Goal: Transaction & Acquisition: Purchase product/service

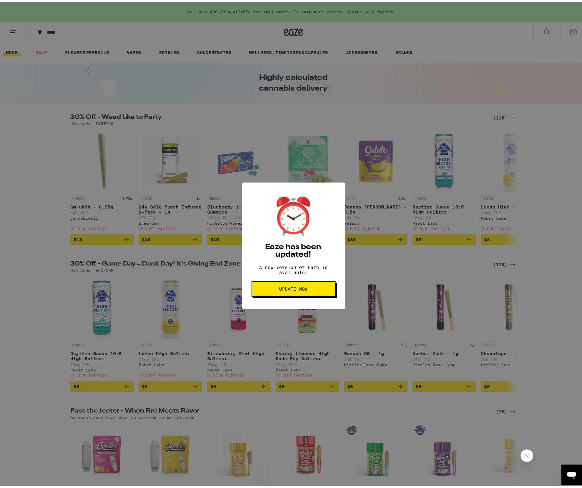
click at [301, 289] on span "Update Now" at bounding box center [293, 287] width 29 height 4
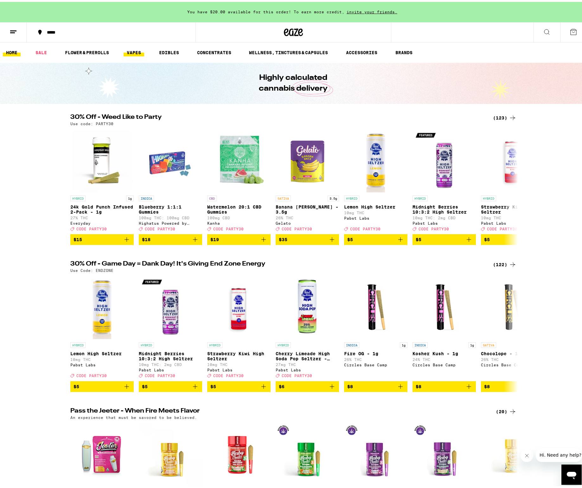
click at [129, 54] on link "VAPES" at bounding box center [134, 51] width 21 height 8
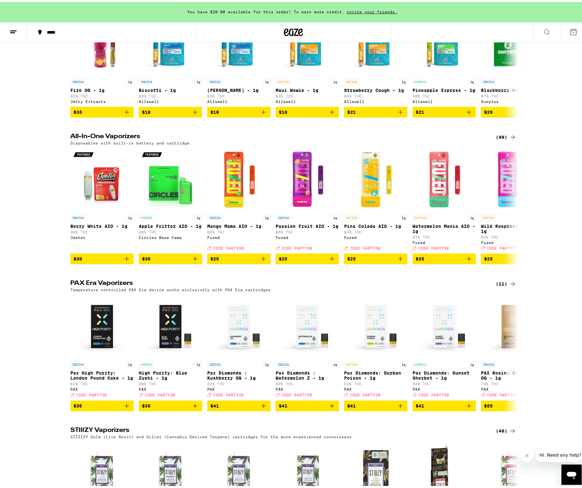
scroll to position [254, 0]
click at [176, 202] on img "Open page for Apple Fritter AIO - 1g from Circles Base Camp" at bounding box center [170, 177] width 63 height 63
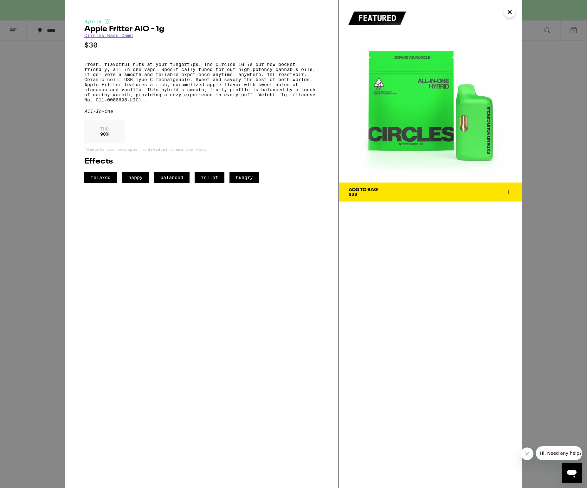
click at [369, 193] on div "Add To Bag $30" at bounding box center [362, 192] width 29 height 9
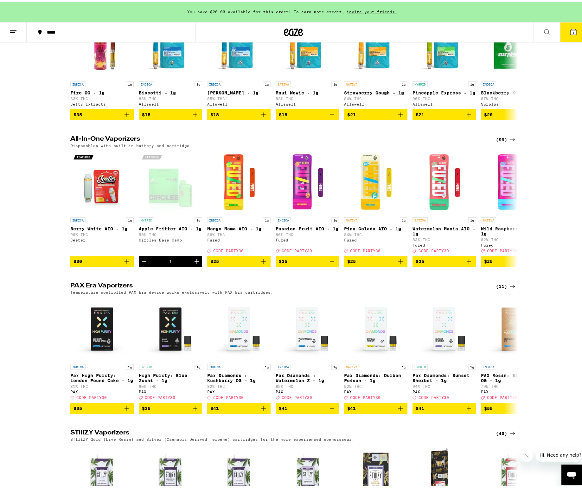
scroll to position [109, 0]
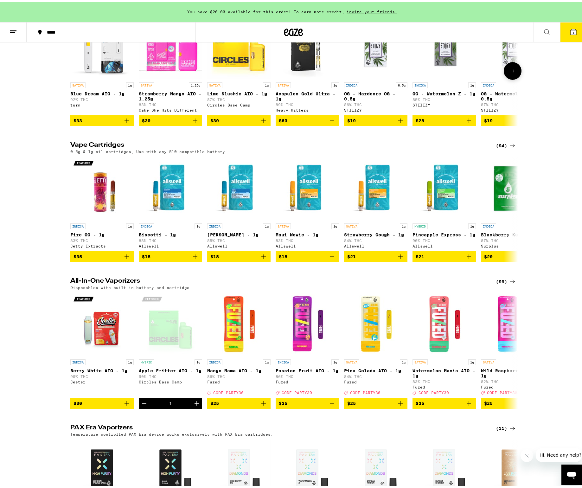
click at [263, 123] on icon "Add to bag" at bounding box center [264, 119] width 8 height 8
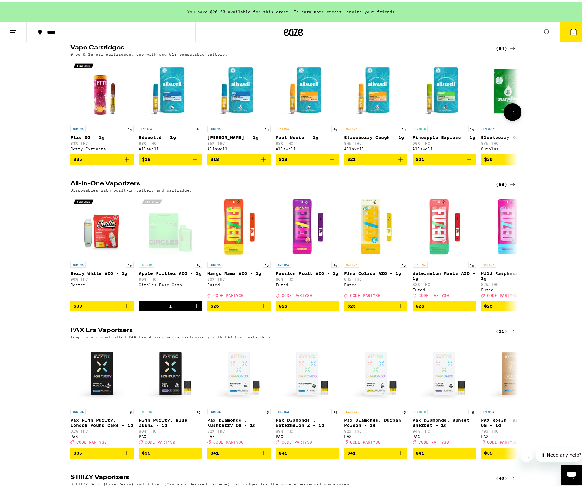
scroll to position [215, 0]
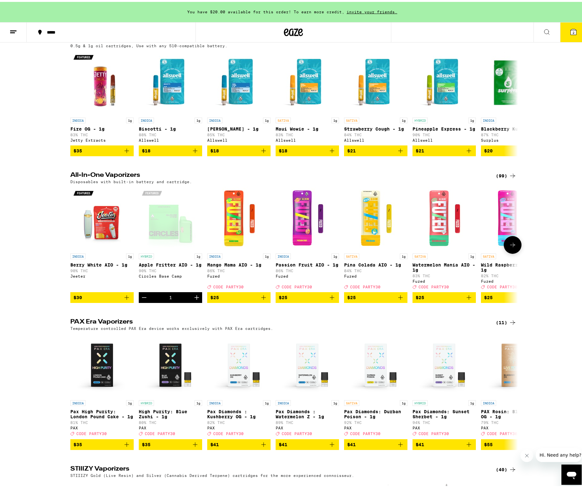
click at [509, 247] on icon at bounding box center [513, 243] width 8 height 8
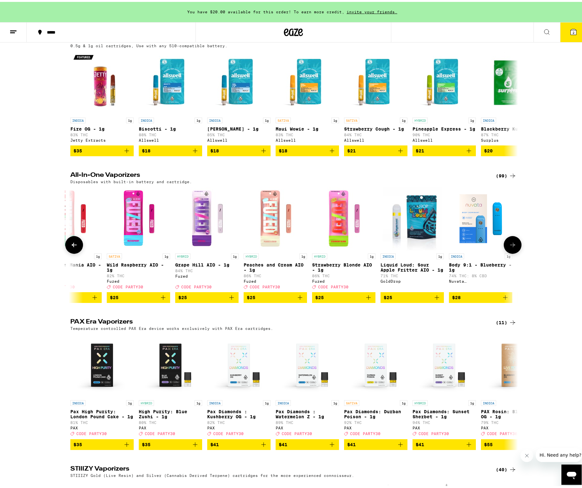
scroll to position [0, 377]
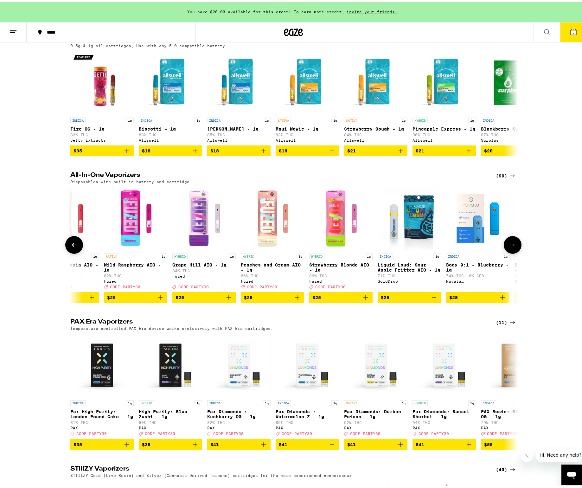
click at [509, 247] on icon at bounding box center [513, 243] width 8 height 8
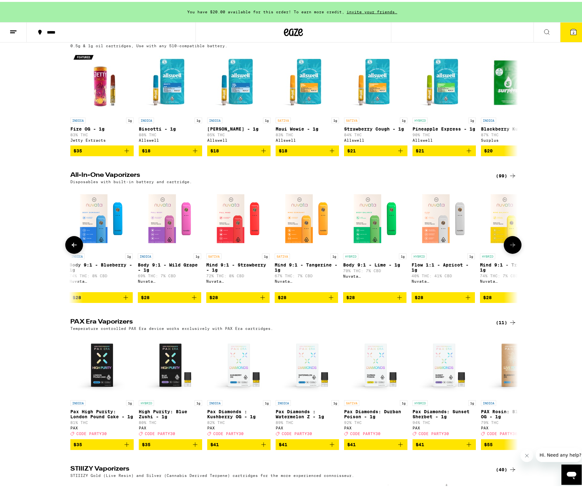
scroll to position [0, 754]
click at [509, 247] on icon at bounding box center [513, 243] width 8 height 8
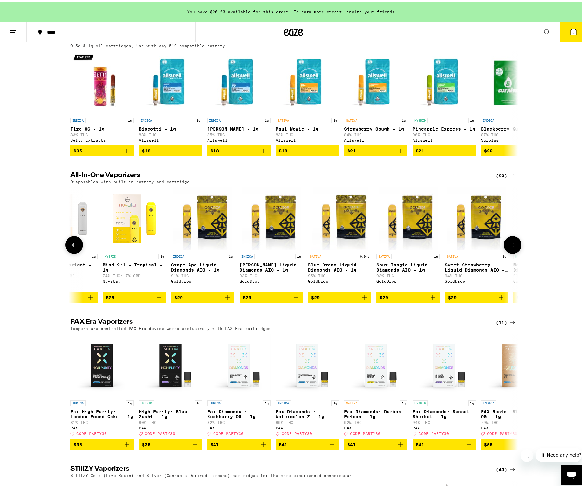
click at [509, 247] on icon at bounding box center [513, 243] width 8 height 8
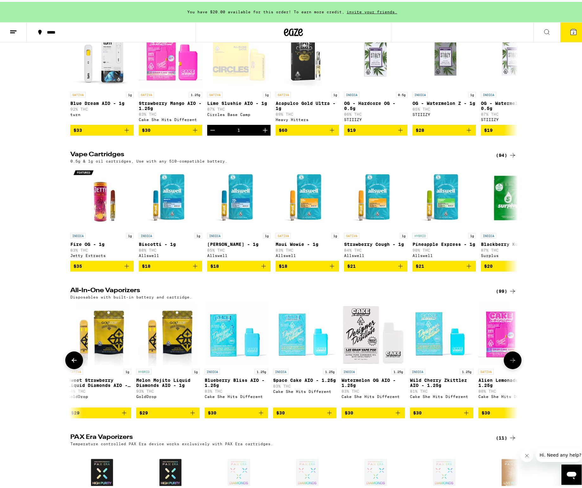
scroll to position [87, 0]
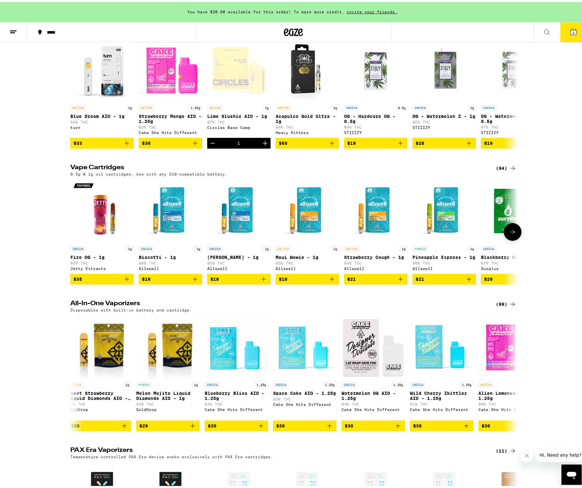
click at [509, 234] on icon at bounding box center [513, 230] width 8 height 8
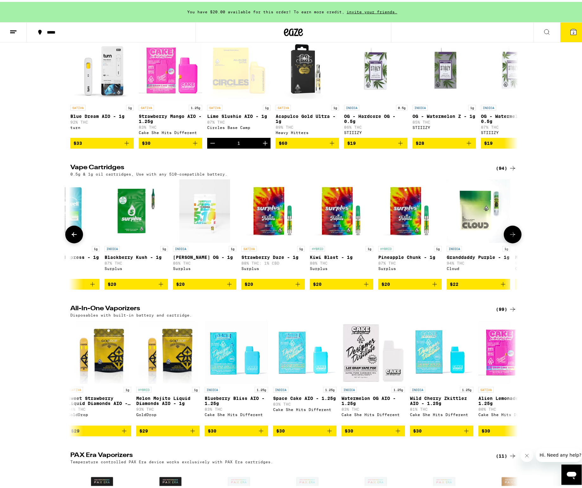
scroll to position [0, 377]
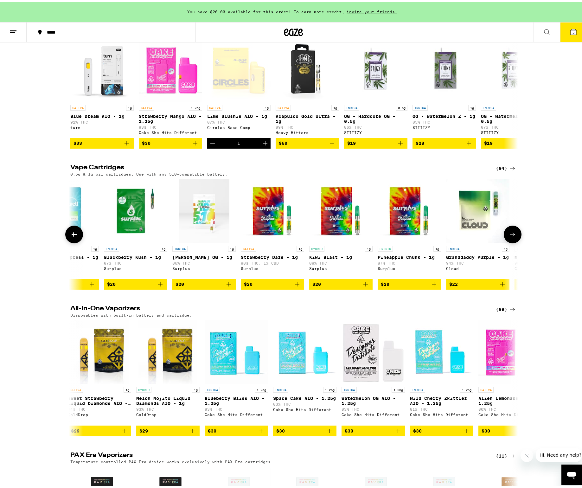
click at [509, 236] on icon at bounding box center [513, 233] width 8 height 8
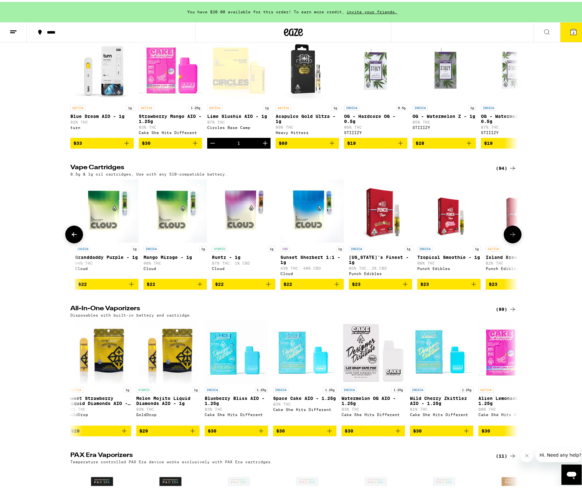
scroll to position [0, 754]
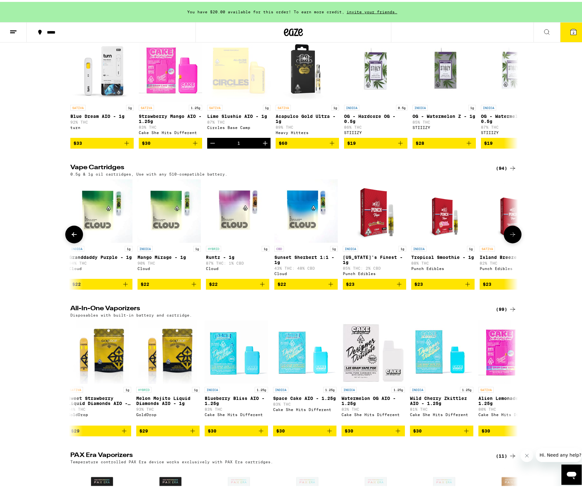
click at [509, 236] on icon at bounding box center [513, 233] width 8 height 8
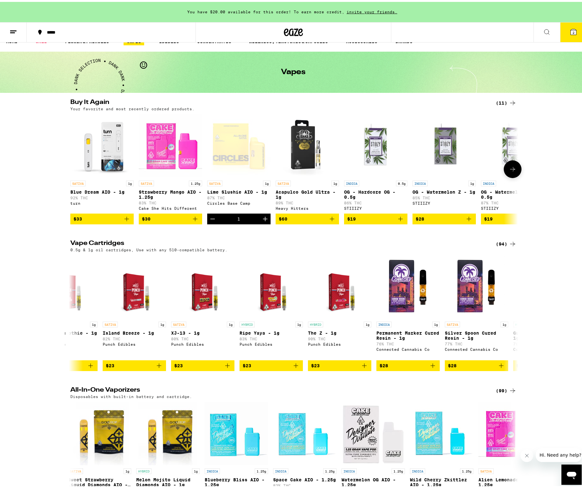
scroll to position [16, 0]
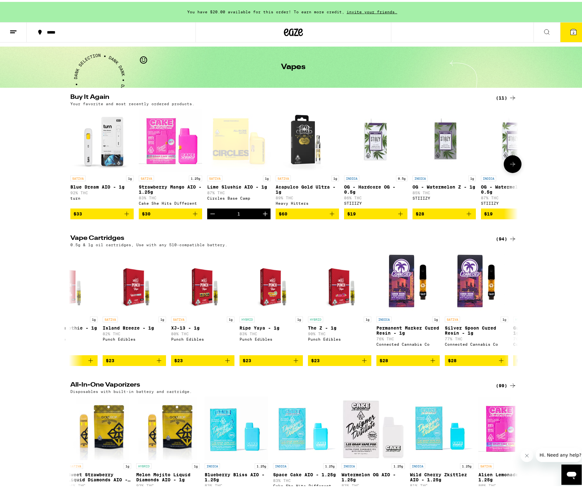
click at [126, 216] on icon "Add to bag" at bounding box center [127, 212] width 8 height 8
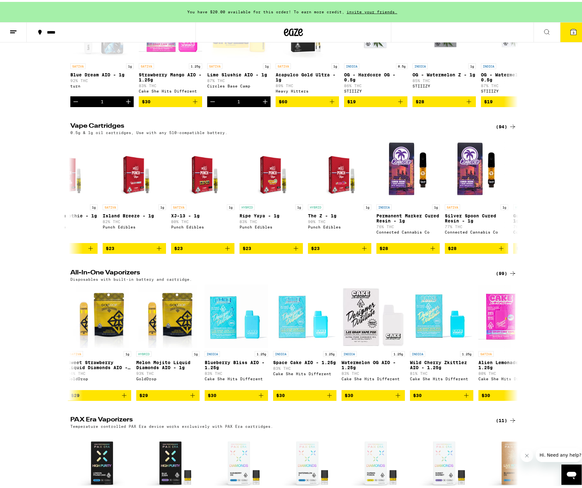
scroll to position [145, 0]
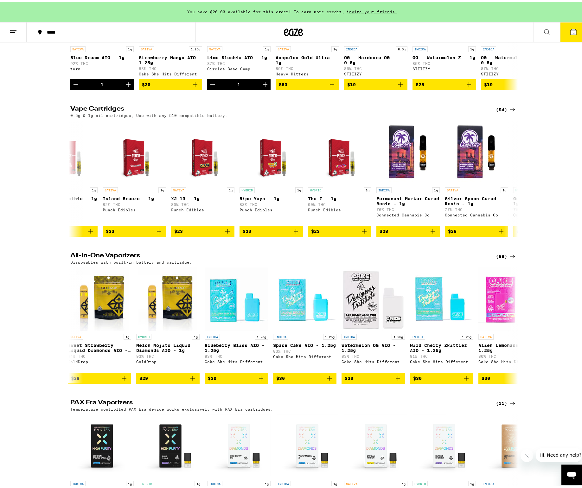
click at [502, 257] on div "Buy It Again (11) Your favorite and most recently ordered products. SATIVA 1g B…" at bounding box center [293, 374] width 587 height 822
click at [503, 258] on div "(99)" at bounding box center [506, 255] width 21 height 8
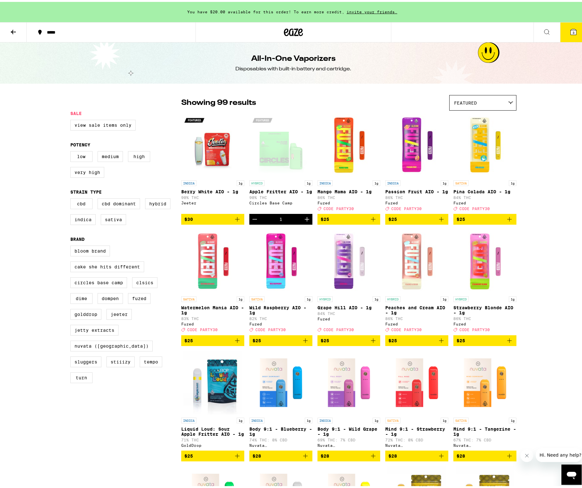
click at [233, 342] on icon "Add to bag" at bounding box center [237, 339] width 8 height 8
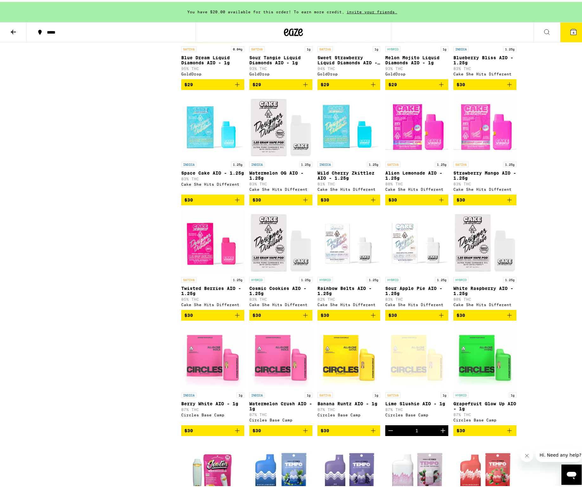
scroll to position [692, 0]
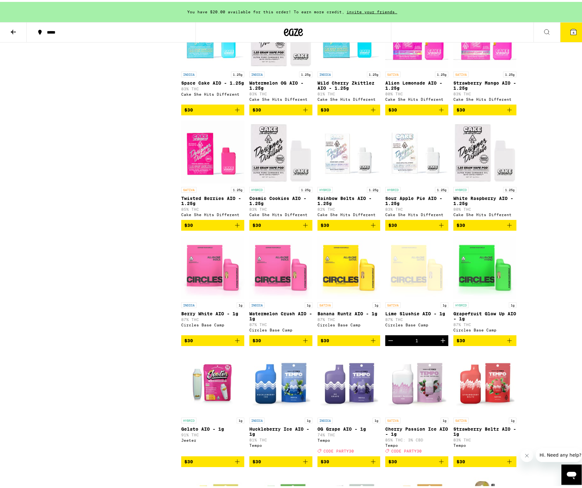
click at [510, 342] on icon "Add to bag" at bounding box center [510, 339] width 8 height 8
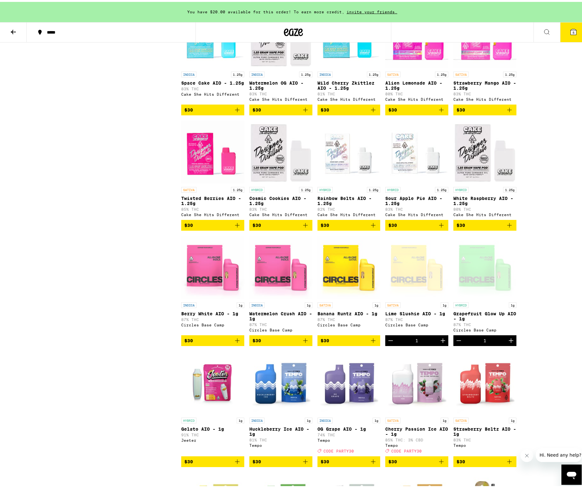
click at [302, 342] on icon "Add to bag" at bounding box center [306, 339] width 8 height 8
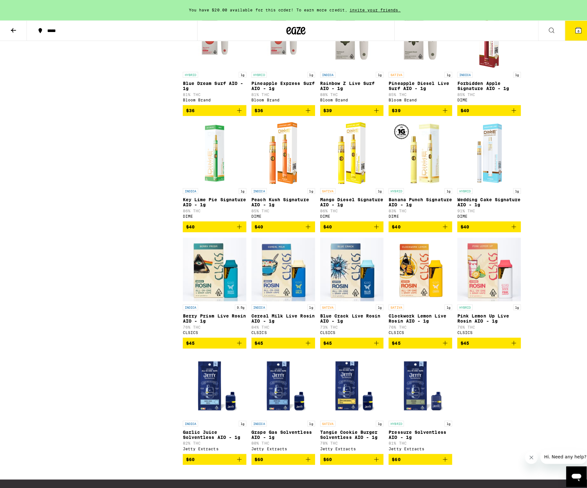
scroll to position [2122, 0]
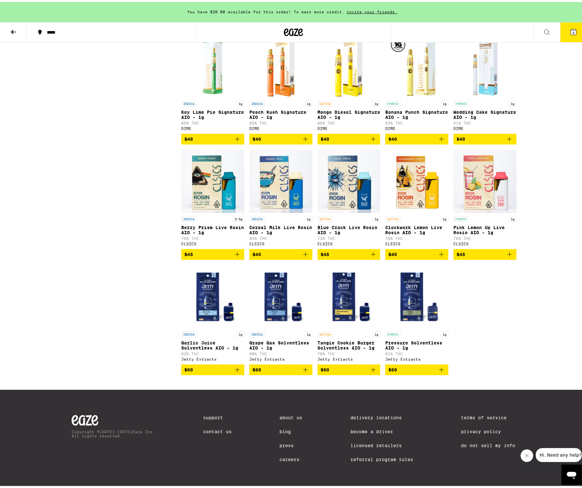
click at [420, 348] on p "Pressure Solventless AIO - 1g" at bounding box center [416, 343] width 63 height 10
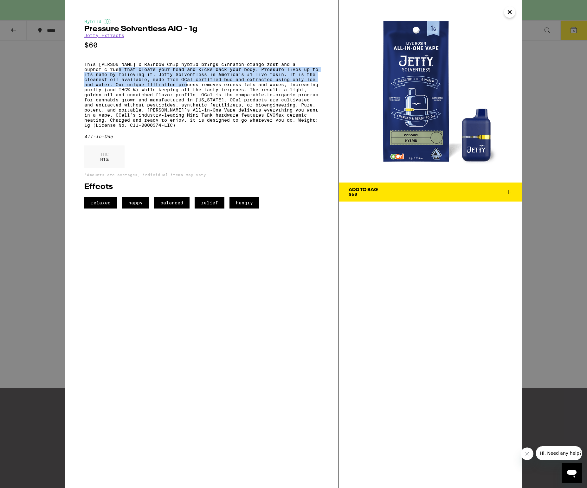
drag, startPoint x: 99, startPoint y: 72, endPoint x: 182, endPoint y: 91, distance: 85.4
click at [182, 91] on p "This Gary Payton x Rainbow Chip hybrid brings cinnamon-orange zest and a euphor…" at bounding box center [201, 95] width 235 height 66
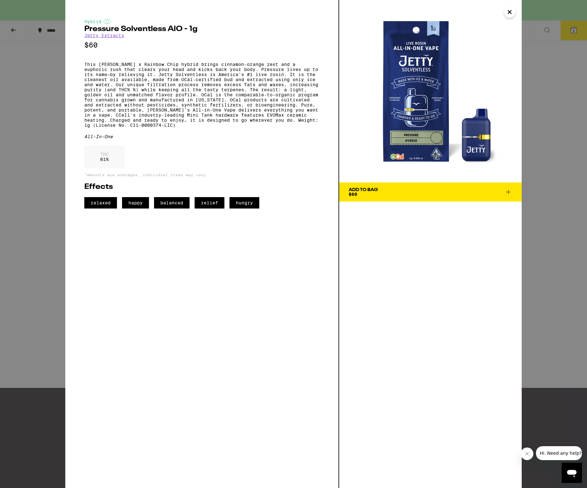
click at [392, 198] on button "Add To Bag $60" at bounding box center [430, 191] width 182 height 19
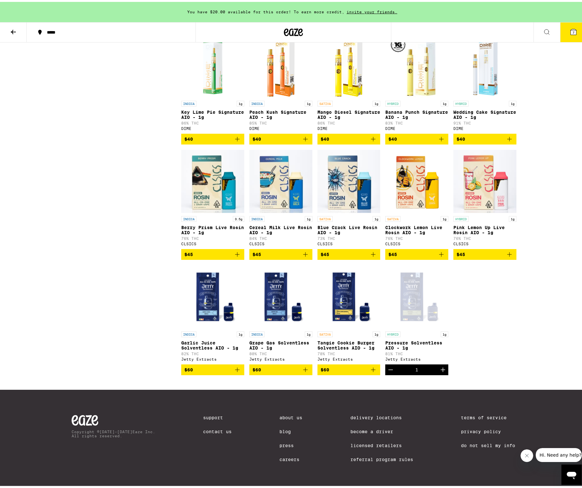
click at [574, 33] on button "7" at bounding box center [573, 31] width 27 height 20
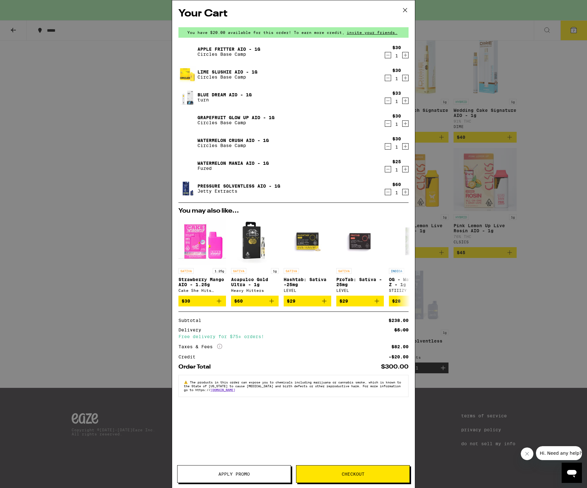
click at [347, 474] on span "Checkout" at bounding box center [352, 474] width 23 height 4
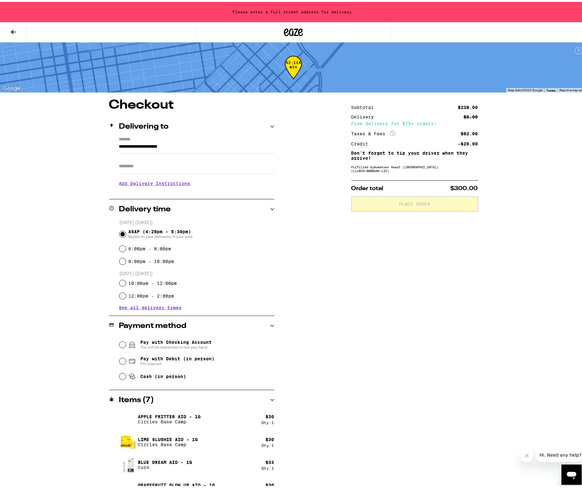
click at [202, 141] on input "**********" at bounding box center [196, 146] width 155 height 11
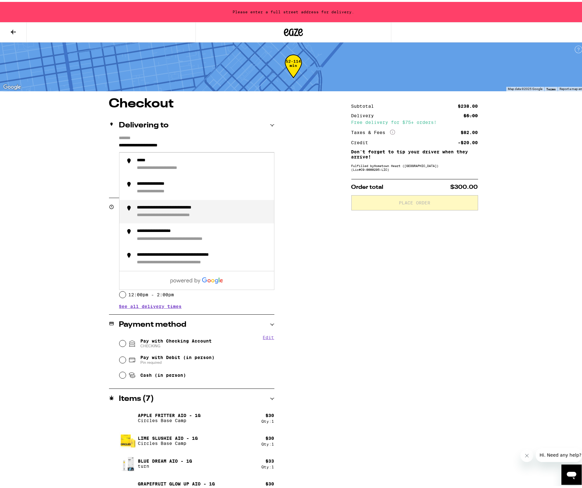
scroll to position [3, 0]
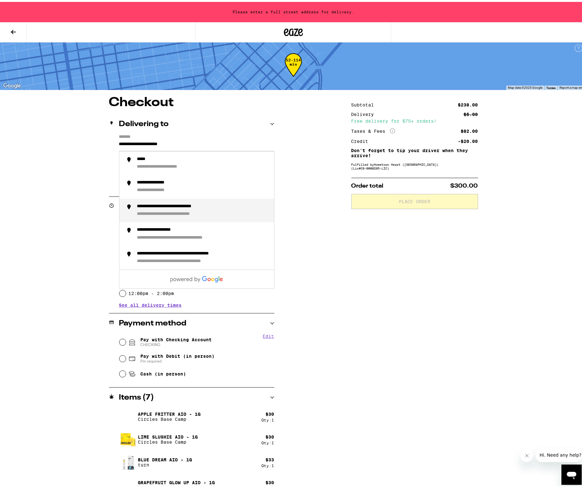
type input "**********"
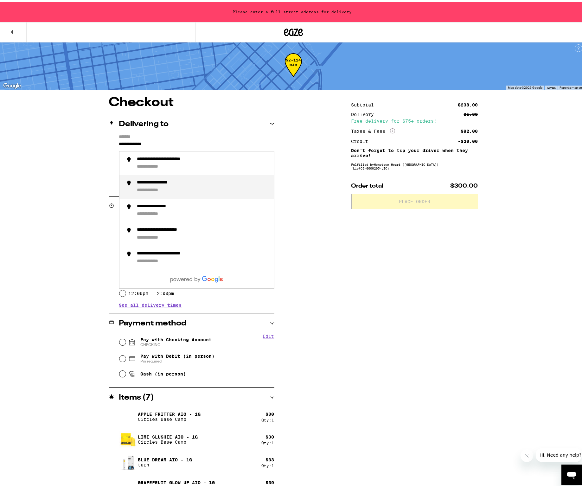
click at [220, 182] on div "**********" at bounding box center [203, 185] width 132 height 14
type input "**********"
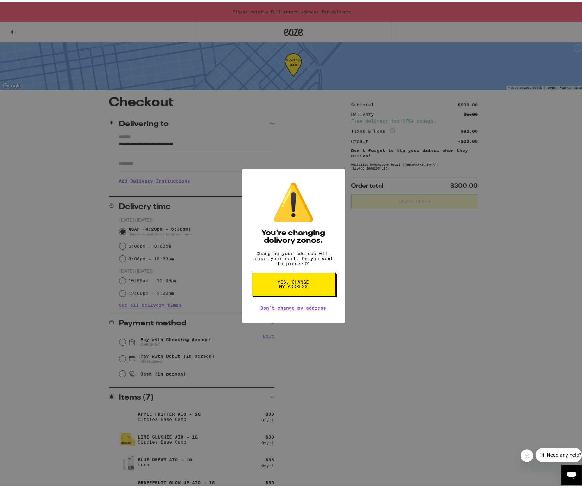
click at [315, 286] on button "Yes, change my address" at bounding box center [293, 282] width 84 height 23
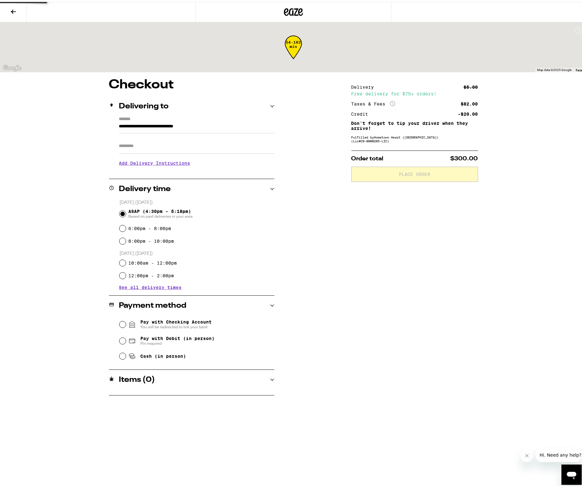
scroll to position [0, 0]
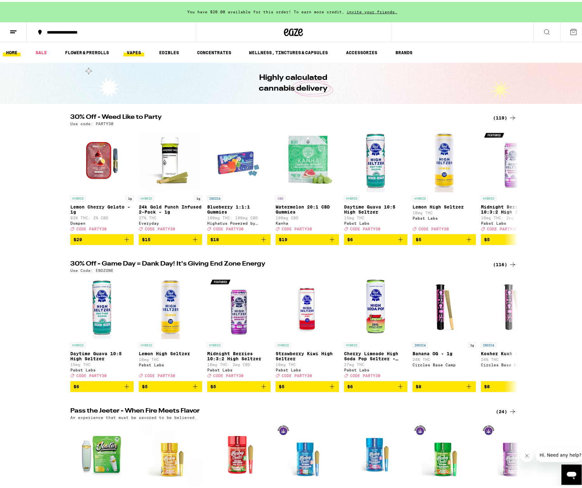
click at [137, 53] on link "VAPES" at bounding box center [134, 51] width 21 height 8
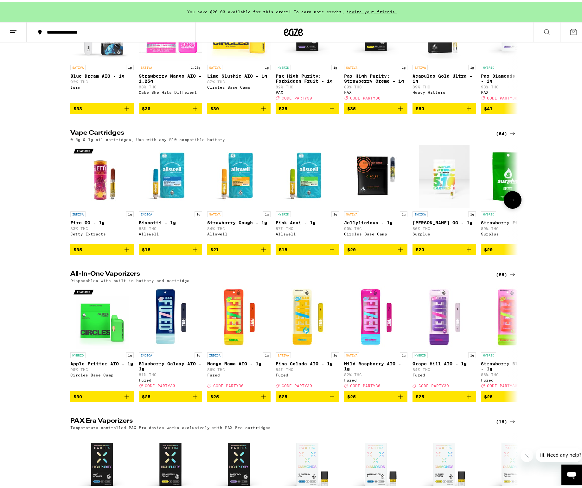
scroll to position [174, 0]
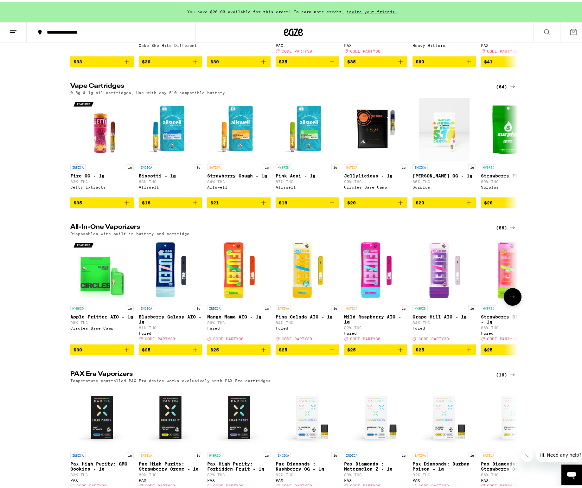
click at [125, 352] on icon "Add to bag" at bounding box center [127, 348] width 8 height 8
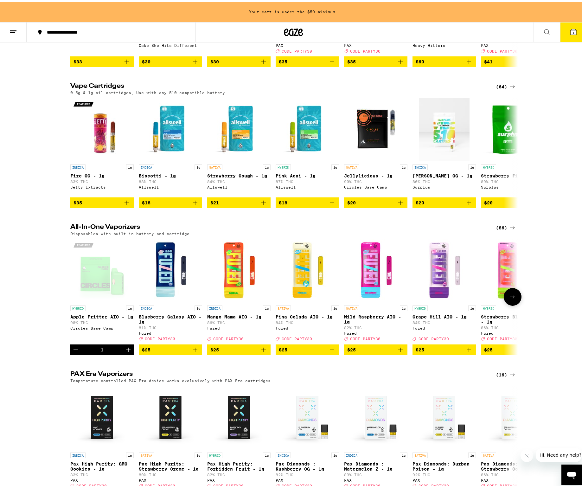
click at [124, 352] on icon "Increment" at bounding box center [128, 348] width 8 height 8
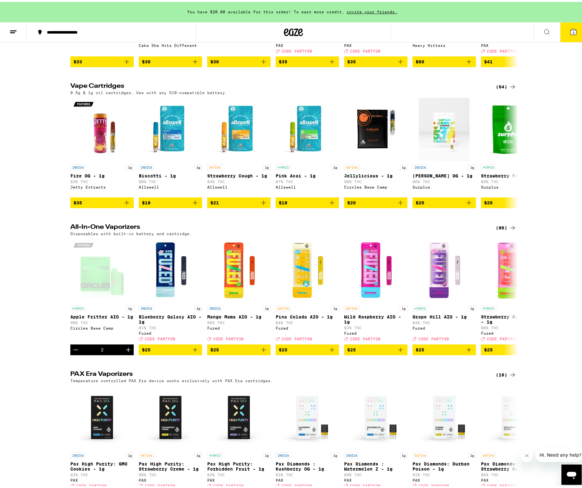
click at [509, 230] on icon at bounding box center [513, 226] width 8 height 8
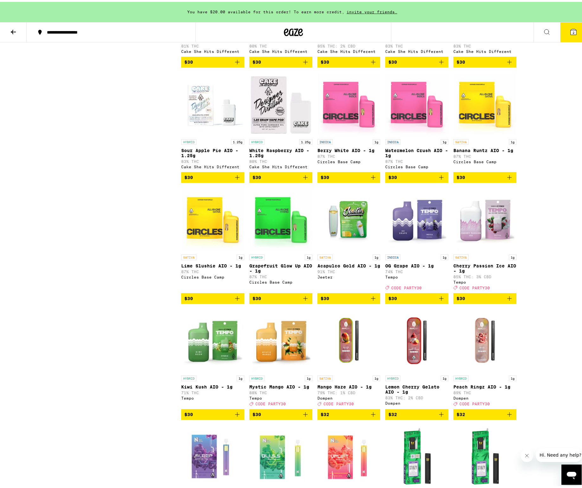
scroll to position [633, 0]
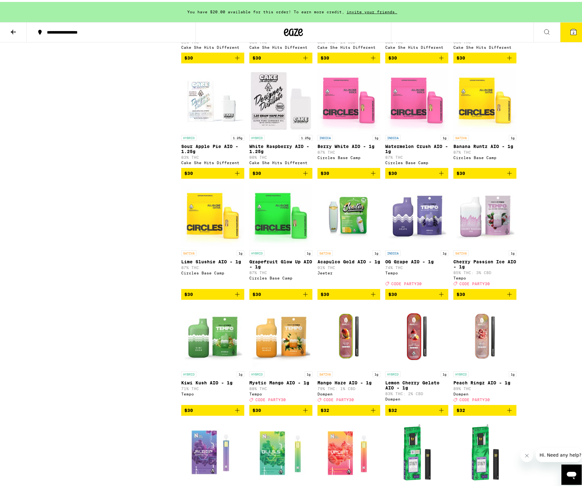
click at [237, 296] on icon "Add to bag" at bounding box center [237, 293] width 8 height 8
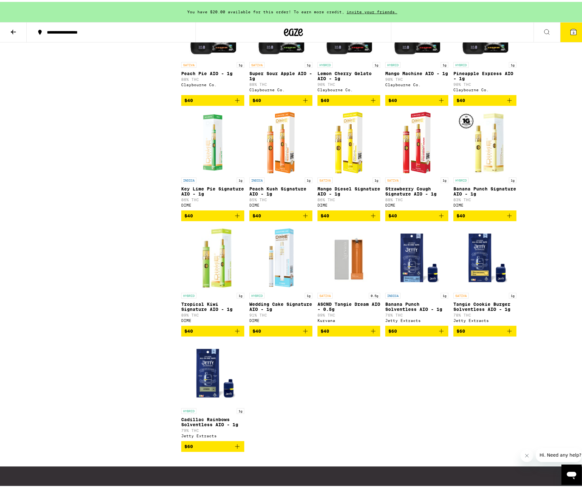
scroll to position [1617, 0]
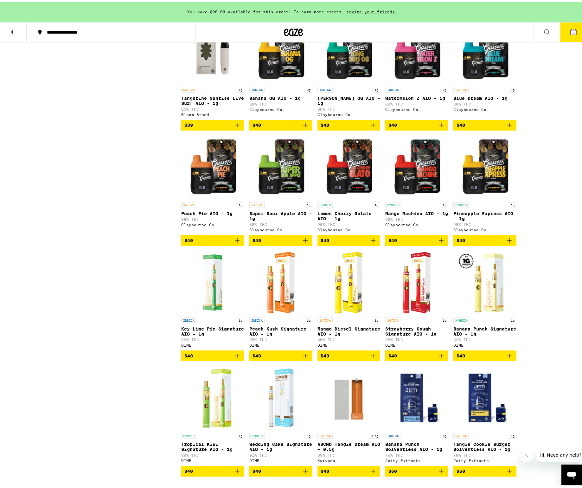
click at [509, 242] on icon "Add to bag" at bounding box center [510, 239] width 8 height 8
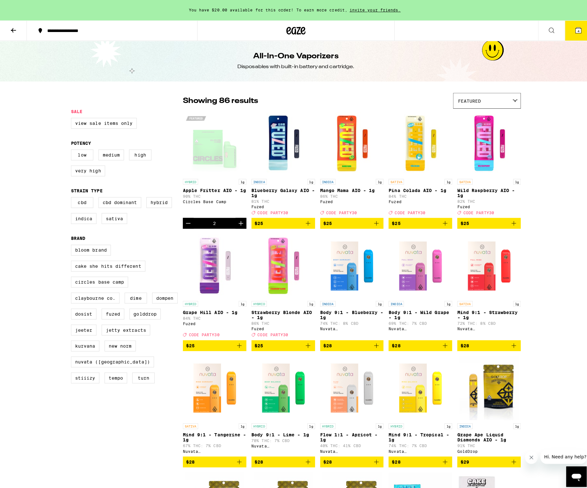
scroll to position [1, 0]
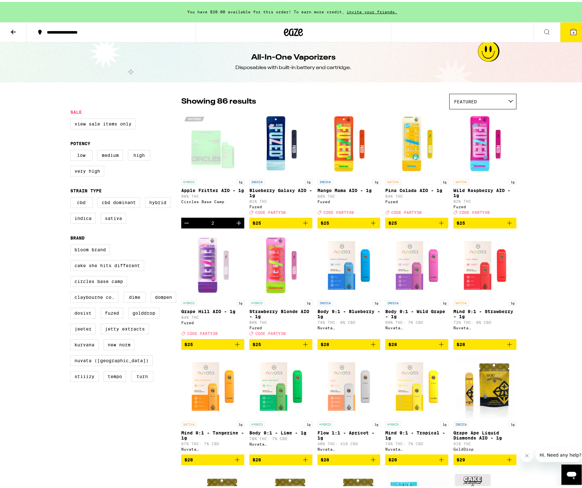
click at [574, 31] on button "4" at bounding box center [573, 31] width 27 height 20
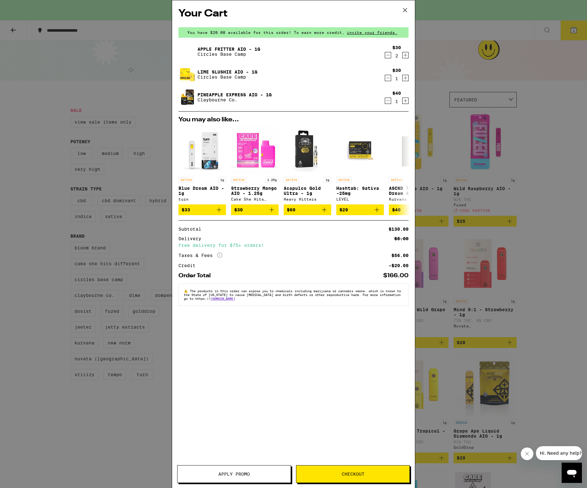
click at [406, 80] on icon "Increment" at bounding box center [405, 78] width 6 height 8
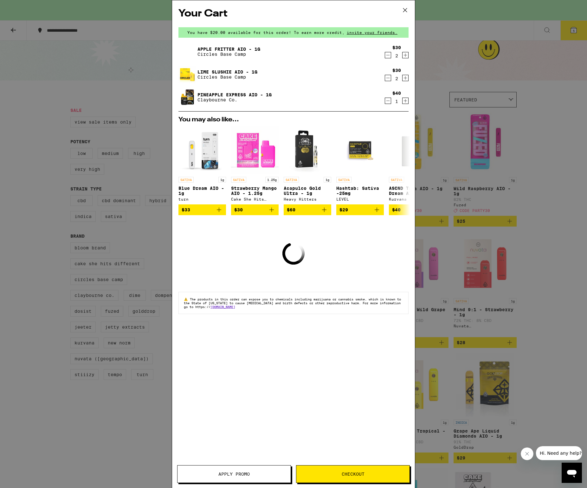
click at [405, 101] on icon "Increment" at bounding box center [405, 100] width 3 height 3
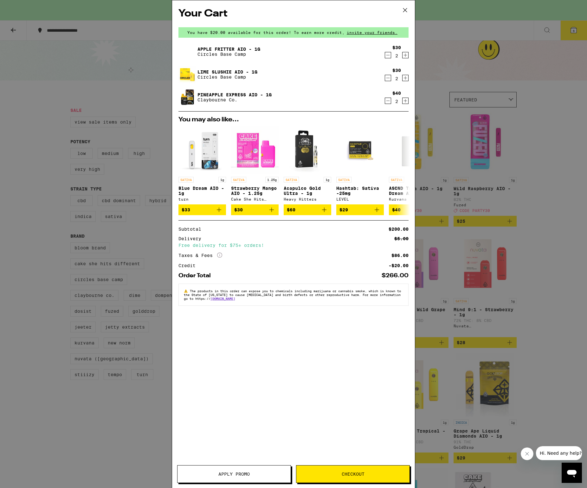
click at [359, 472] on span "Checkout" at bounding box center [352, 474] width 23 height 4
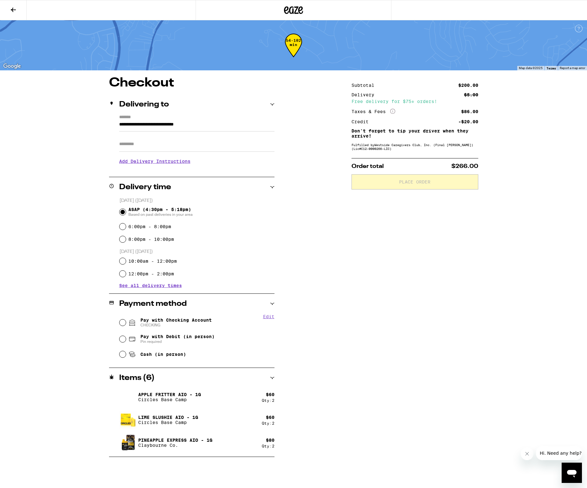
click at [193, 322] on span "Pay with Checking Account CHECKING" at bounding box center [175, 322] width 71 height 10
click at [126, 322] on input "Pay with Checking Account CHECKING" at bounding box center [122, 322] width 6 height 6
radio input "true"
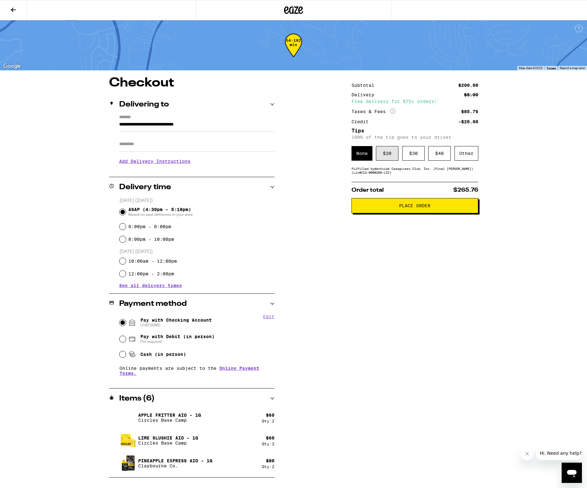
click at [390, 156] on div "$ 20" at bounding box center [387, 153] width 22 height 15
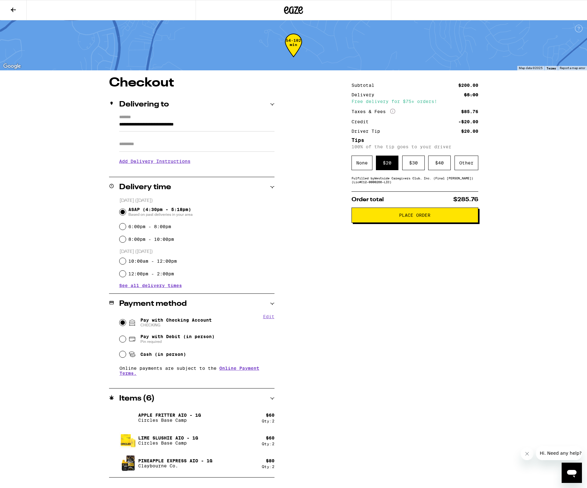
drag, startPoint x: 404, startPoint y: 221, endPoint x: 334, endPoint y: 322, distance: 122.5
click at [336, 315] on div "**********" at bounding box center [293, 277] width 456 height 401
click at [416, 217] on span "Place Order" at bounding box center [414, 215] width 31 height 4
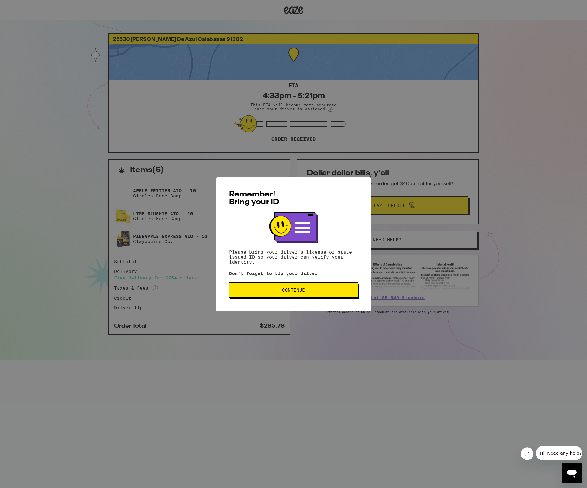
click at [300, 290] on span "Continue" at bounding box center [293, 290] width 23 height 4
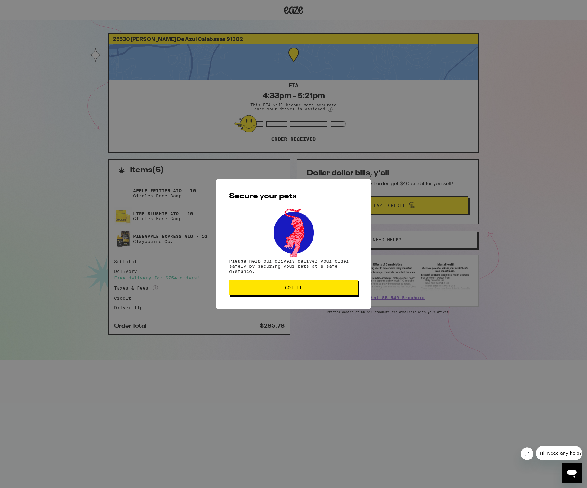
click at [306, 288] on span "Got it" at bounding box center [293, 287] width 118 height 4
